Goal: Find specific page/section

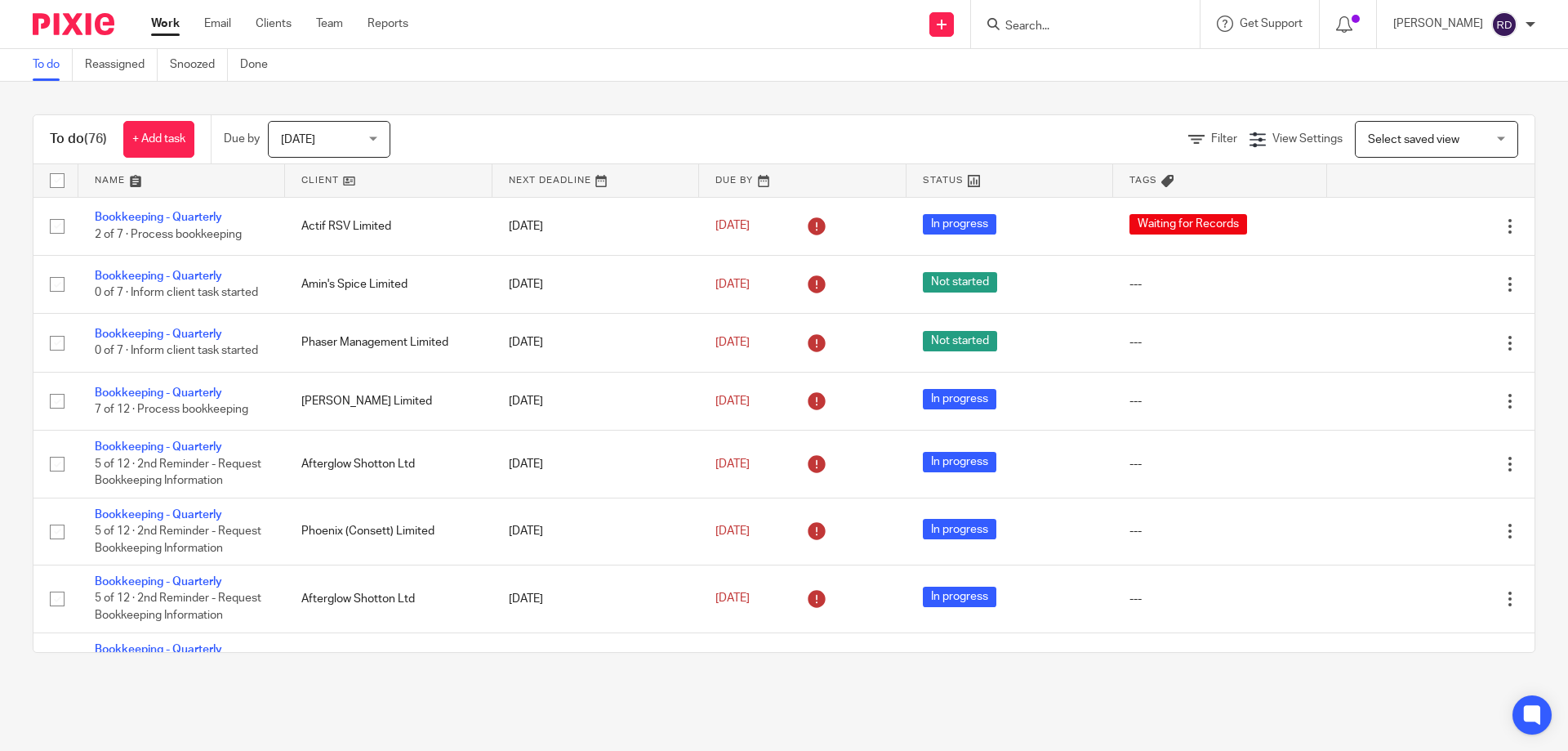
click at [1068, 28] on input "Search" at bounding box center [1076, 27] width 147 height 15
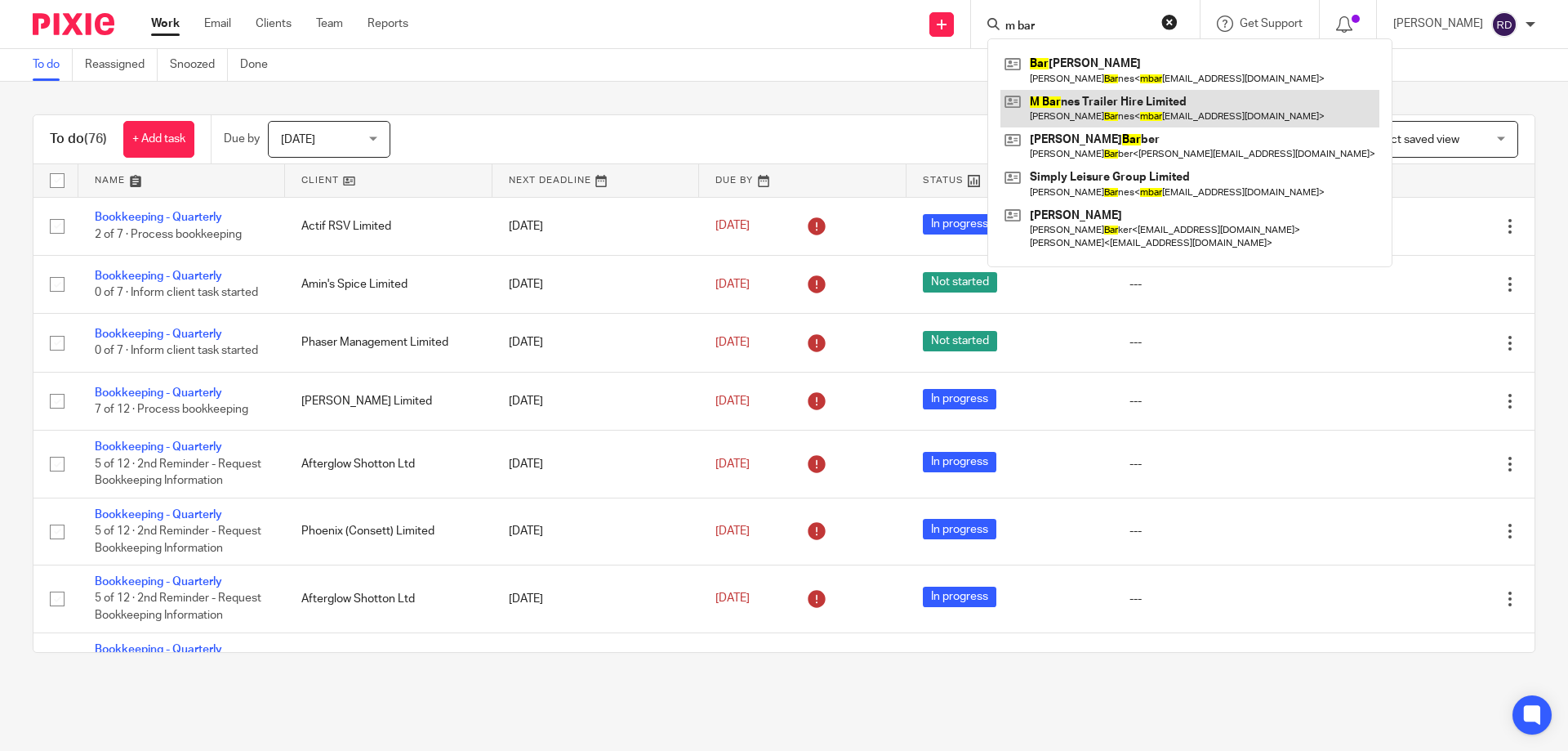
type input "m bar"
click at [1125, 101] on link at bounding box center [1189, 109] width 379 height 38
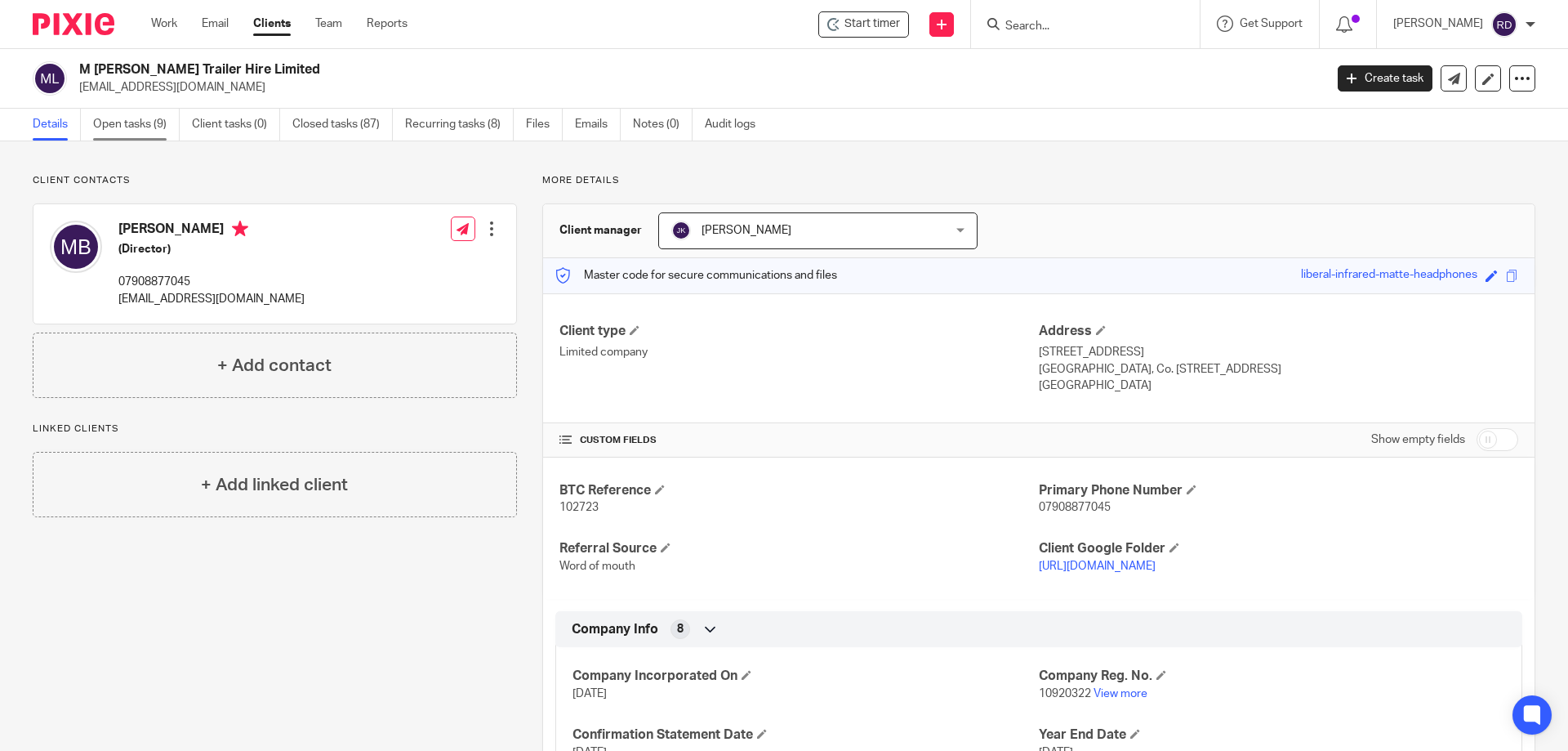
click at [146, 127] on link "Open tasks (9)" at bounding box center [136, 125] width 87 height 32
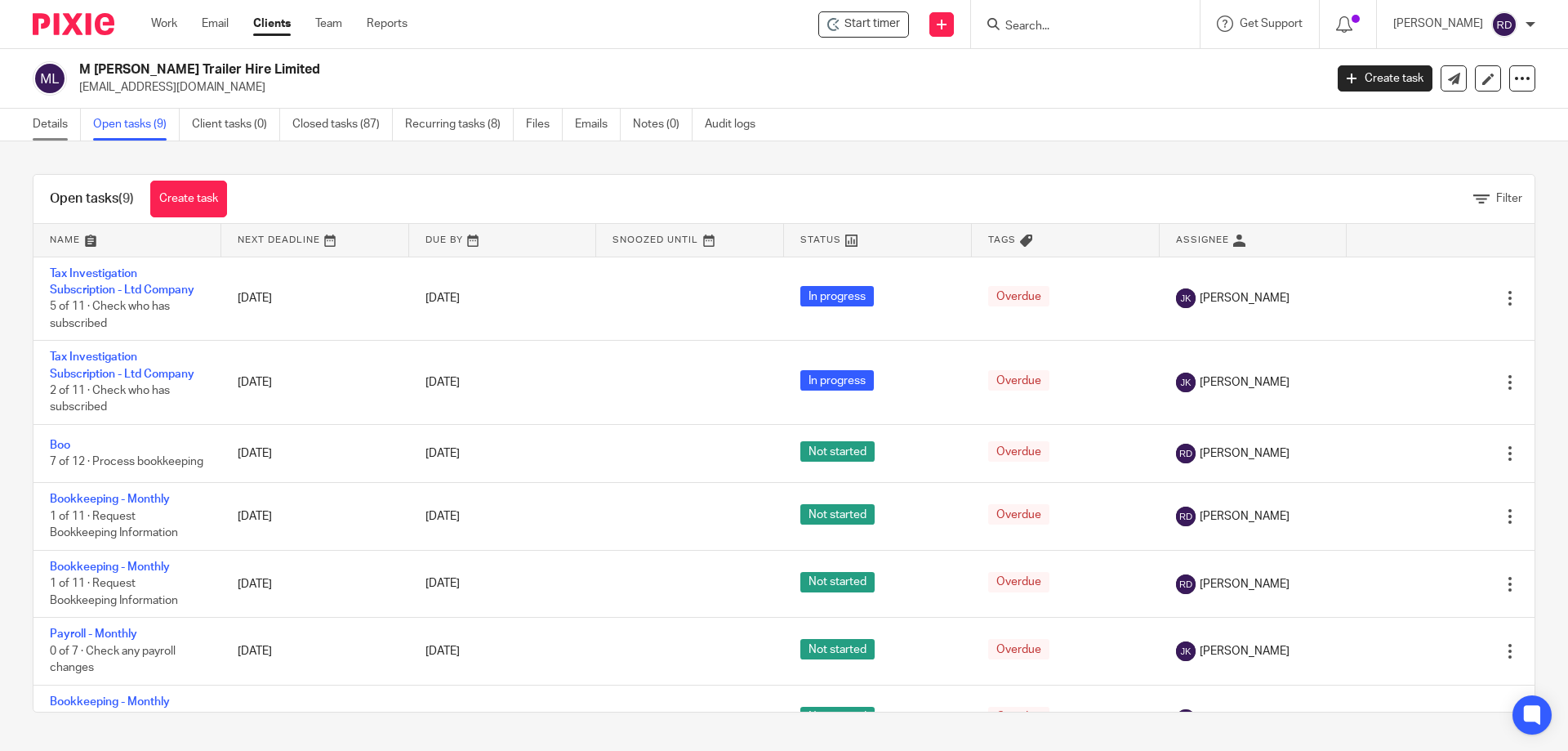
click at [78, 132] on link "Details" at bounding box center [57, 125] width 48 height 32
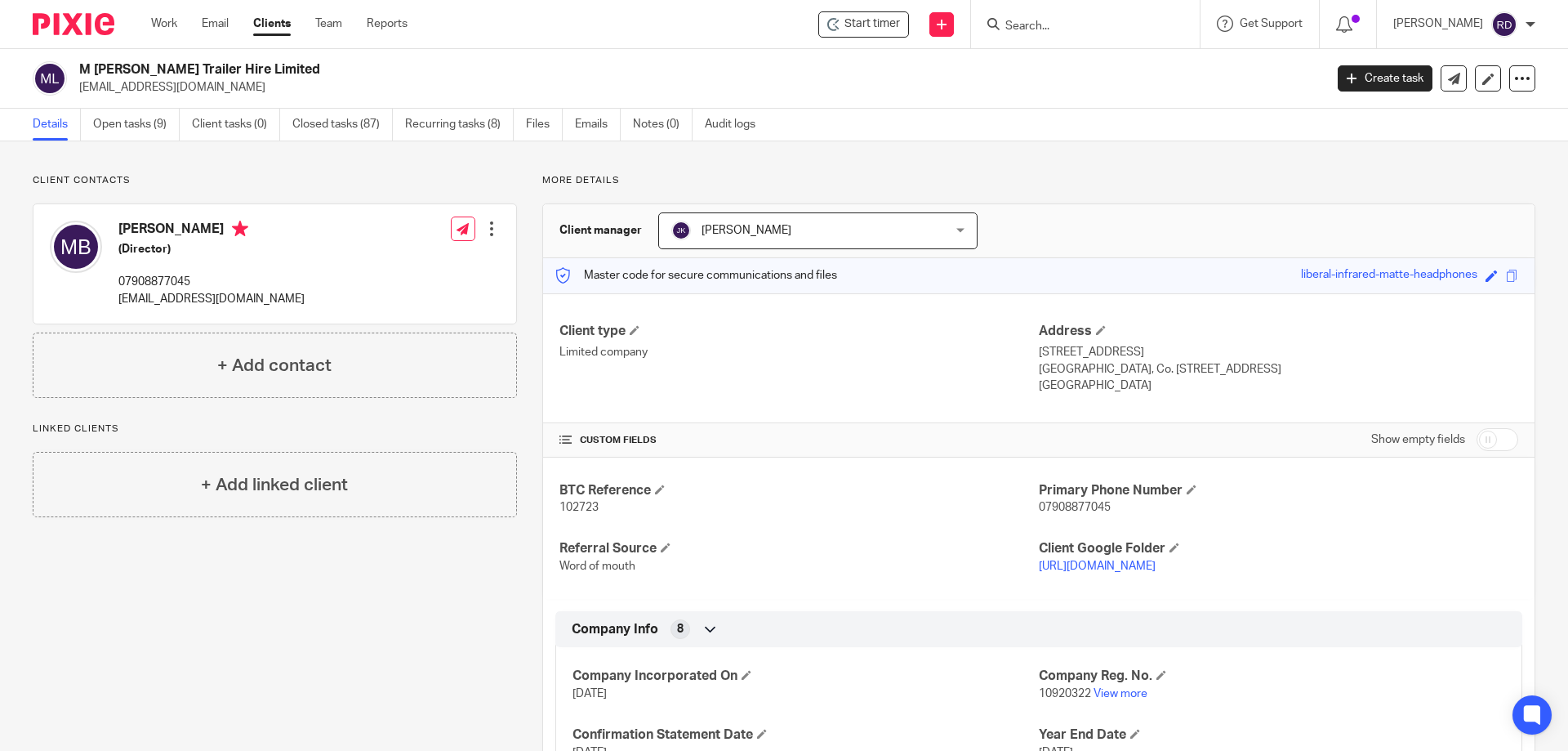
click at [1053, 15] on form at bounding box center [1090, 24] width 174 height 20
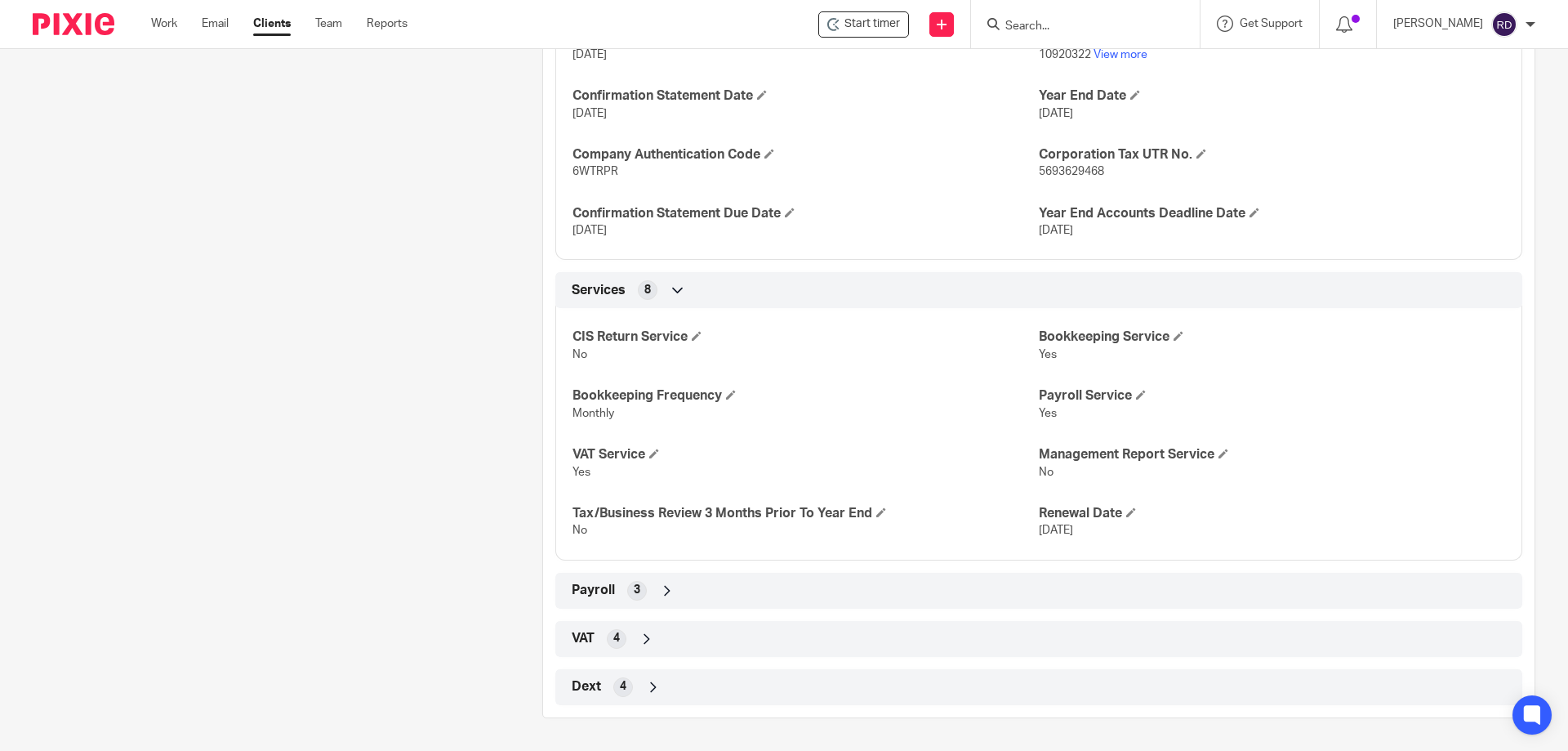
scroll to position [655, 0]
click at [640, 632] on icon at bounding box center [647, 639] width 16 height 16
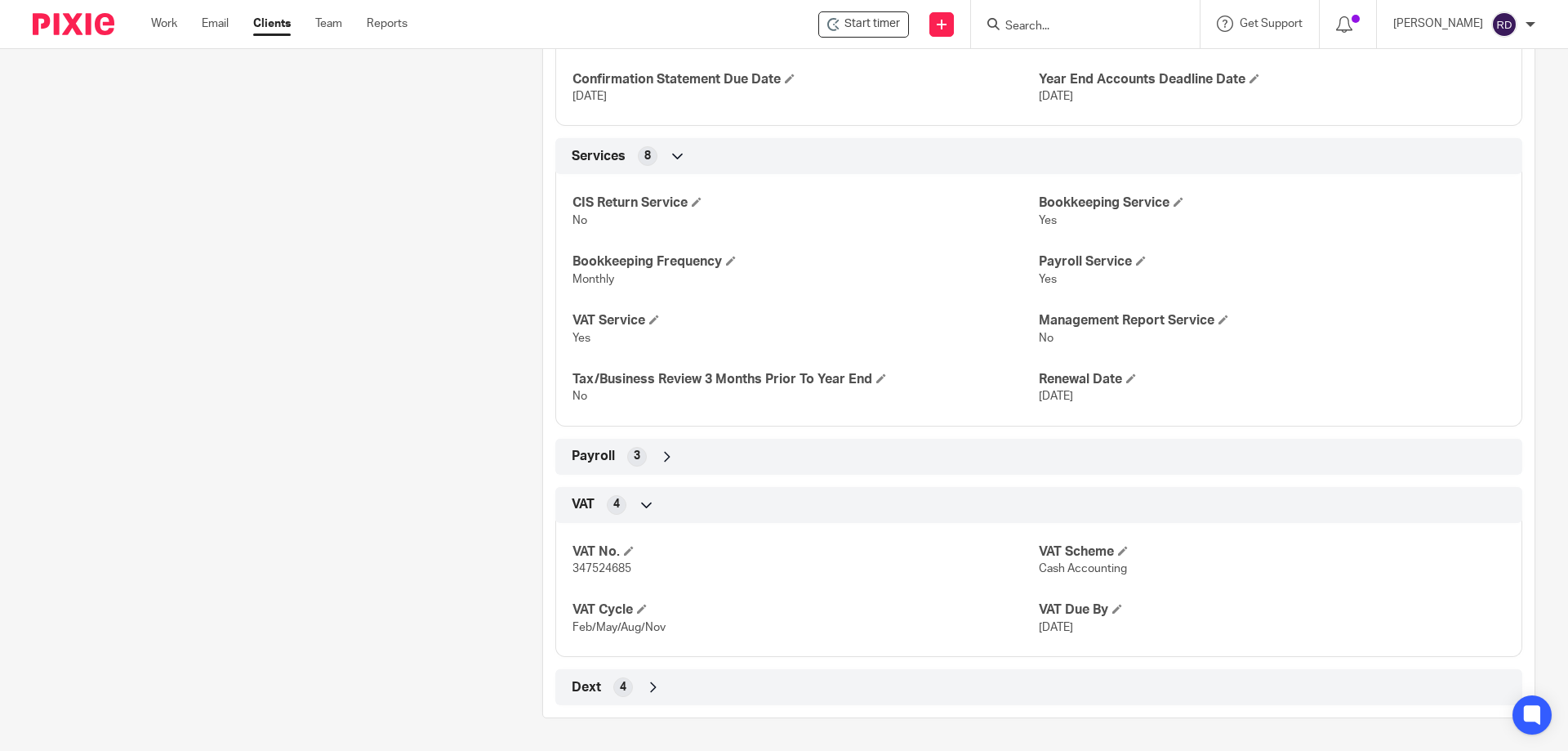
scroll to position [0, 0]
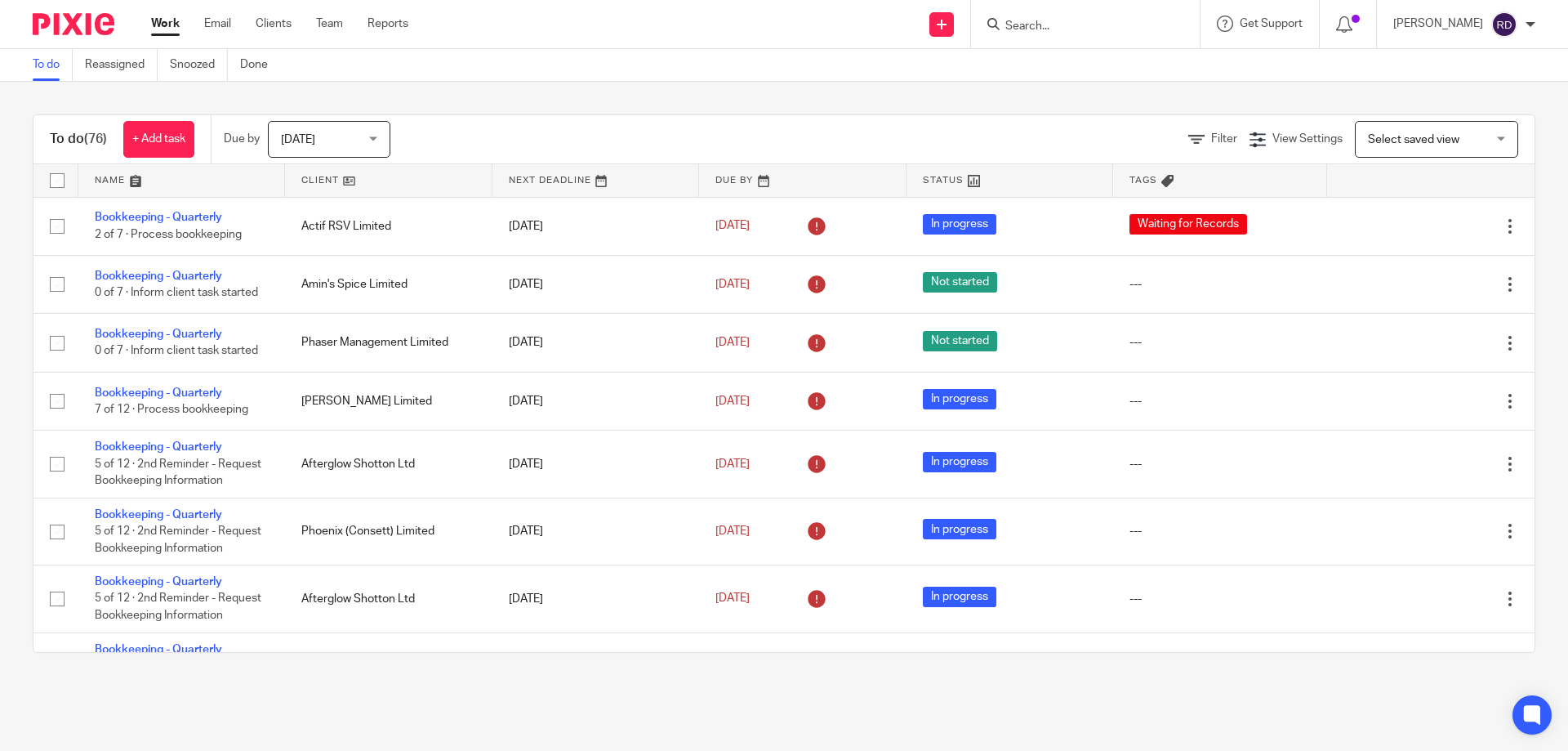
click at [1122, 34] on form at bounding box center [1090, 24] width 174 height 20
click at [1111, 20] on input "Search" at bounding box center [1076, 27] width 147 height 15
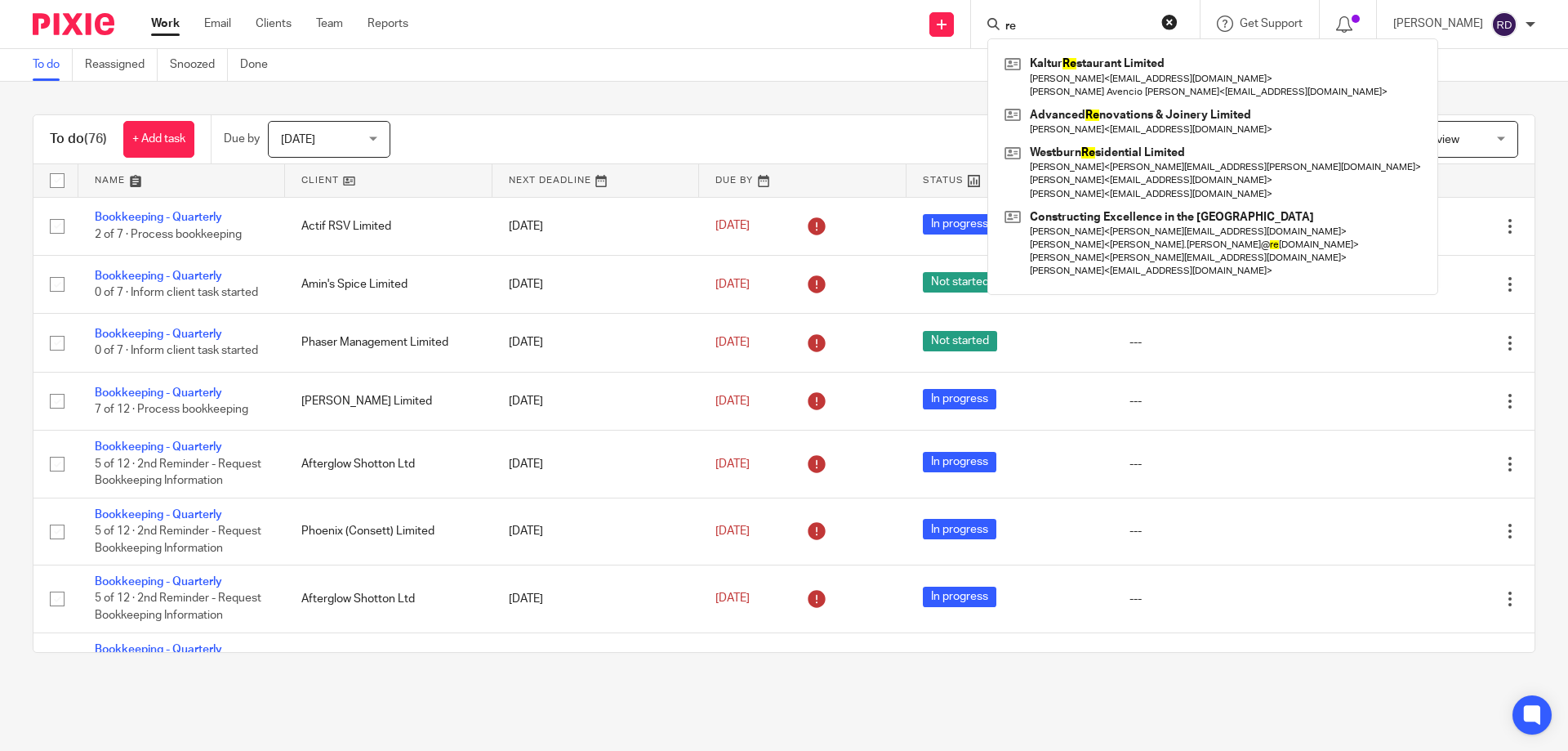
type input "r"
